Goal: Find specific page/section: Find specific page/section

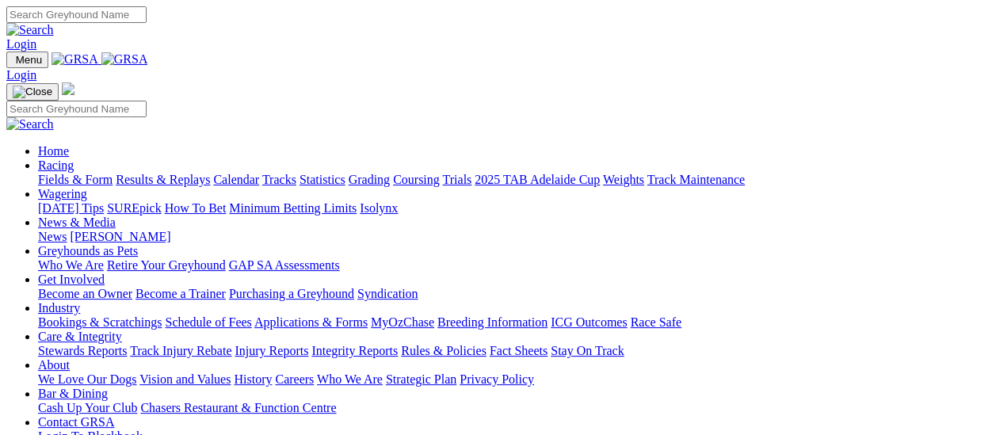
click at [82, 173] on link "Fields & Form" at bounding box center [75, 179] width 74 height 13
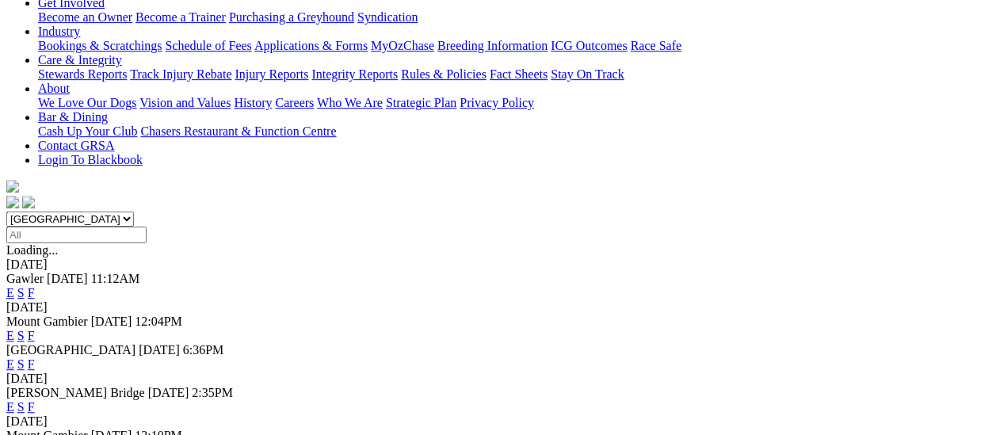
scroll to position [396, 0]
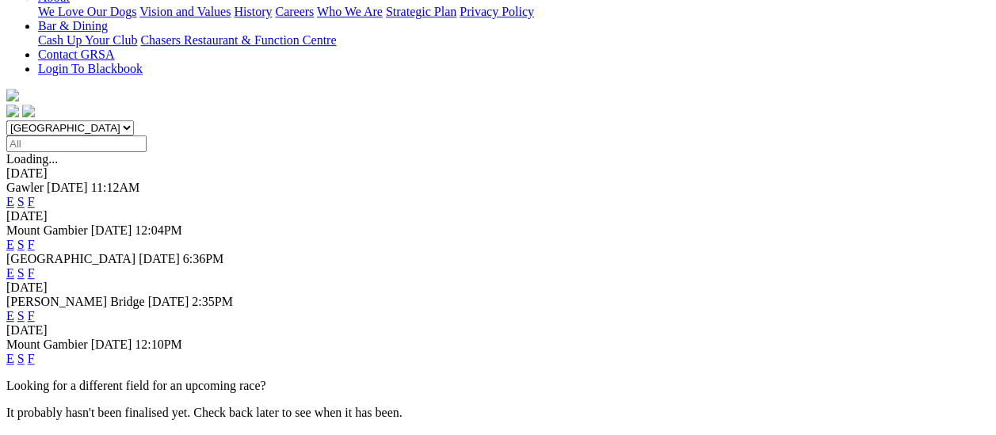
click at [35, 309] on link "F" at bounding box center [31, 315] width 7 height 13
